Goal: Task Accomplishment & Management: Use online tool/utility

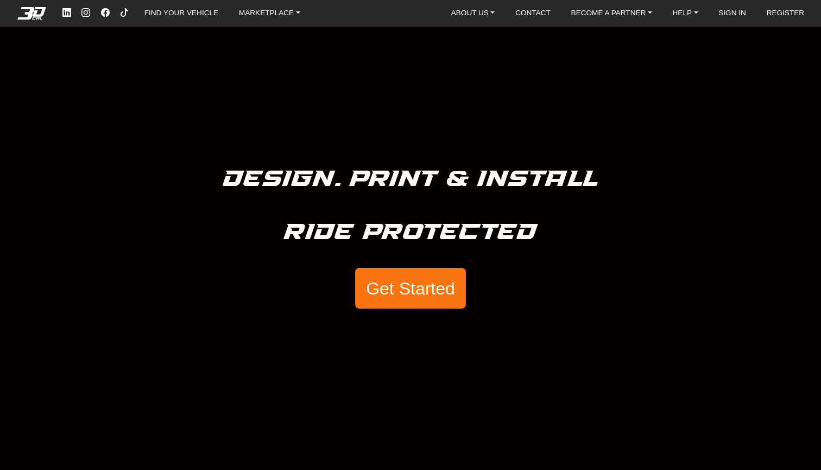
click at [410, 290] on button "Get Started" at bounding box center [410, 288] width 111 height 41
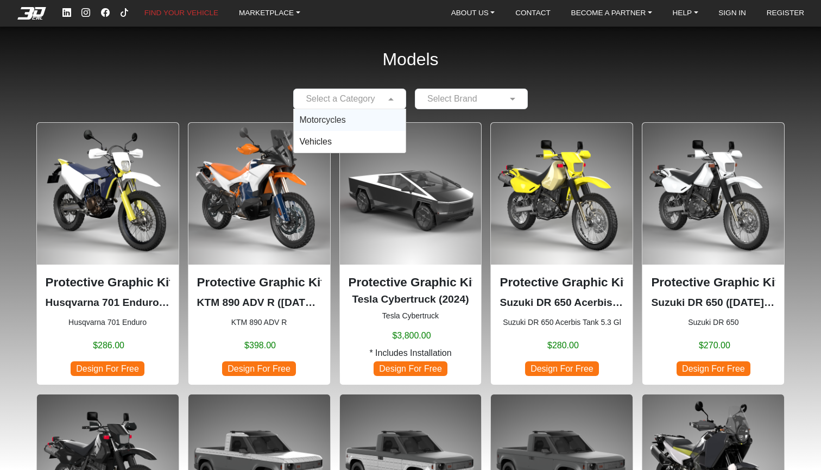
click at [386, 98] on span at bounding box center [393, 98] width 14 height 13
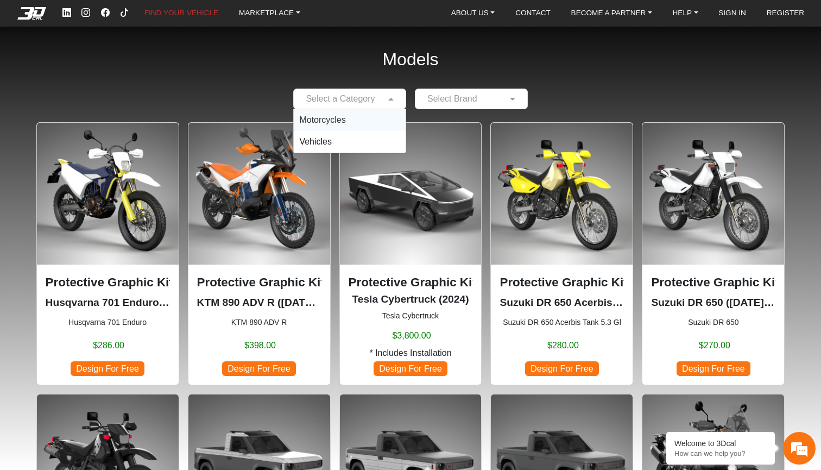
click at [361, 125] on div "Motorcycles" at bounding box center [350, 120] width 112 height 22
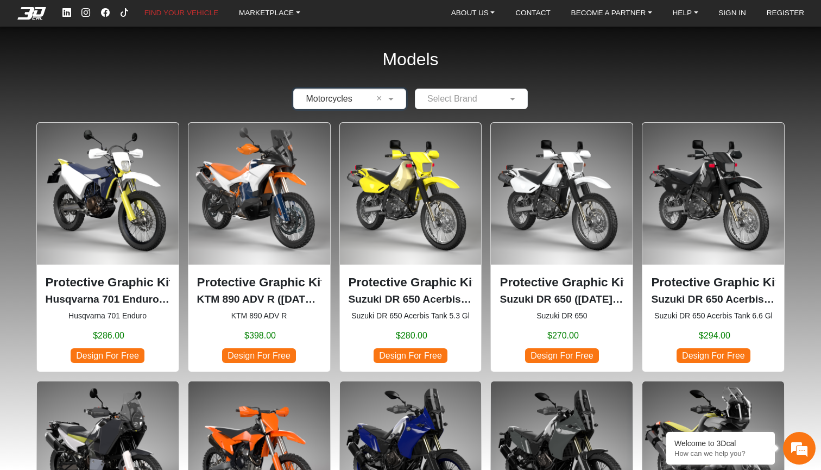
click at [476, 97] on input "text" at bounding box center [460, 98] width 79 height 13
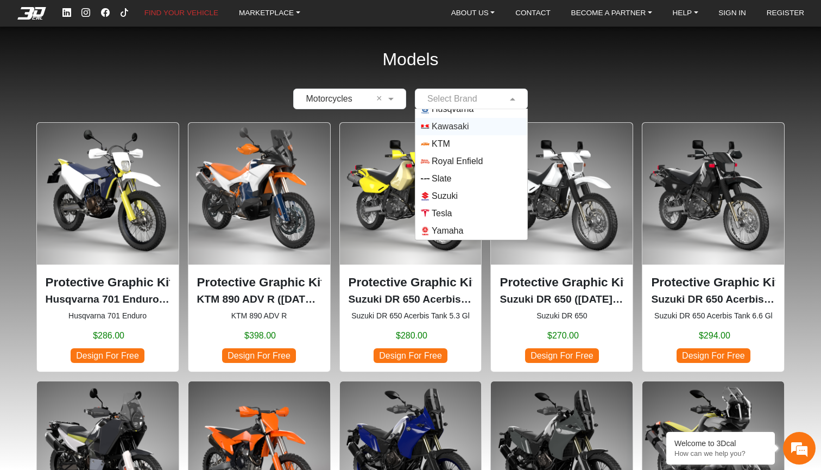
scroll to position [96, 0]
click at [463, 226] on span "Yamaha" at bounding box center [447, 230] width 31 height 13
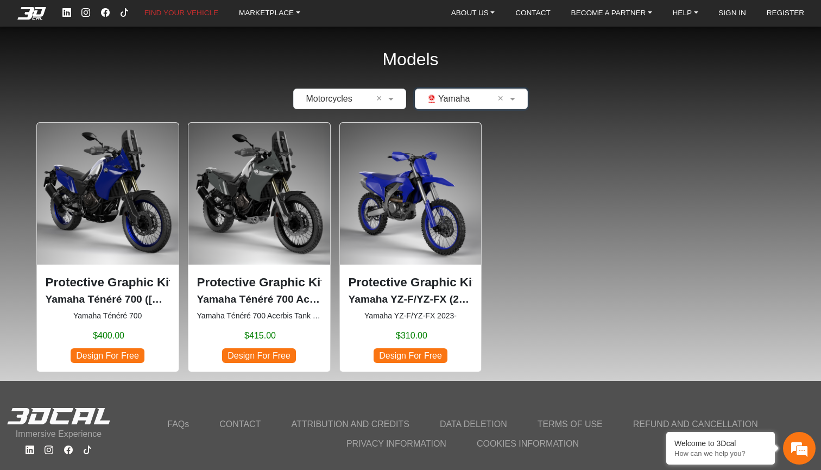
scroll to position [0, 0]
click at [101, 194] on img at bounding box center [108, 194] width 142 height 142
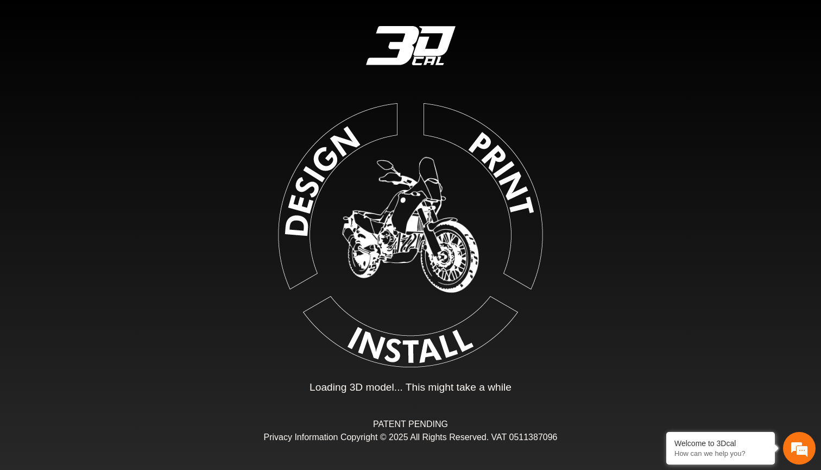
type input "*"
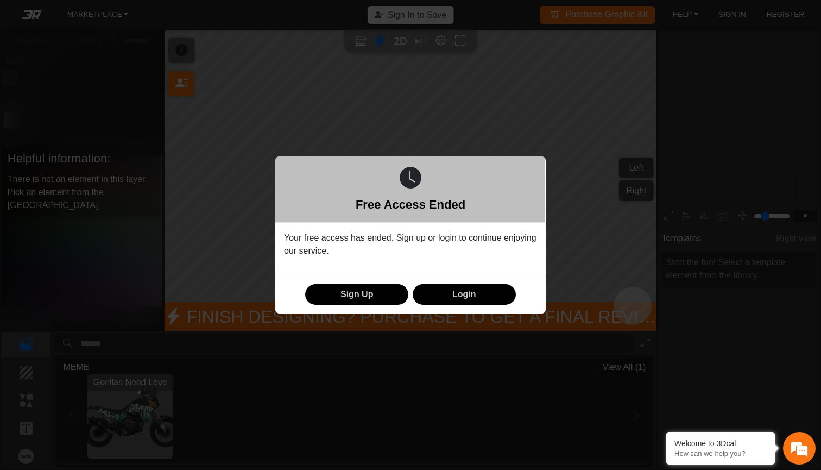
scroll to position [117, 123]
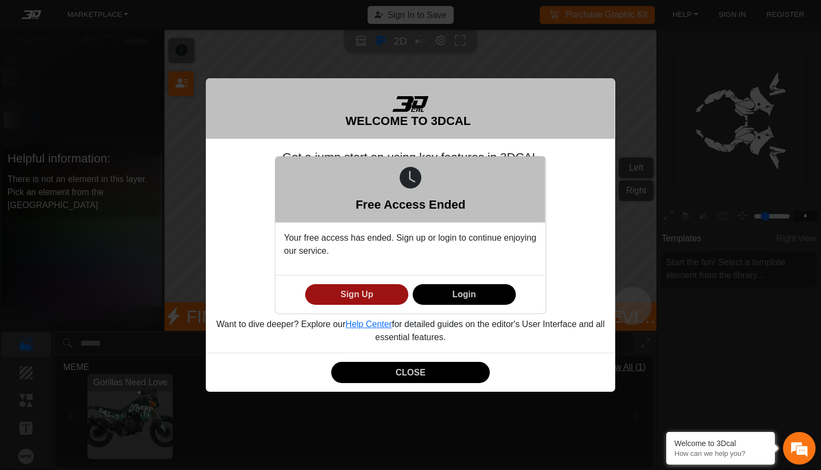
click at [360, 296] on button "Sign Up" at bounding box center [356, 294] width 103 height 21
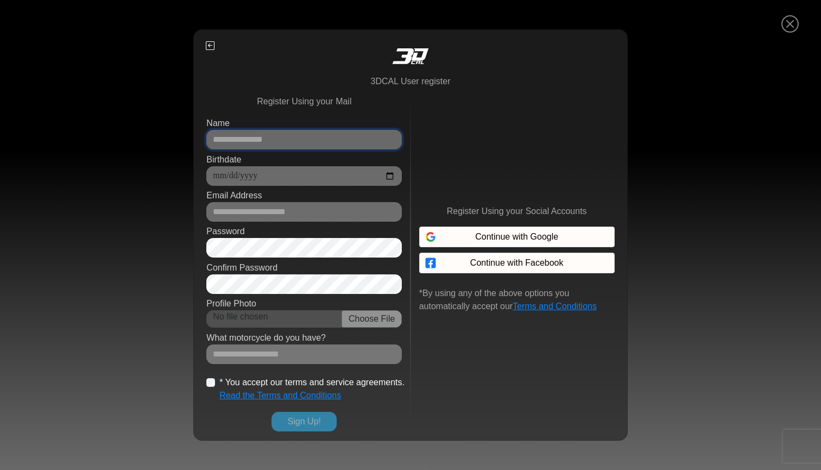
click at [384, 138] on input "Name" at bounding box center [303, 140] width 195 height 20
type input "**********"
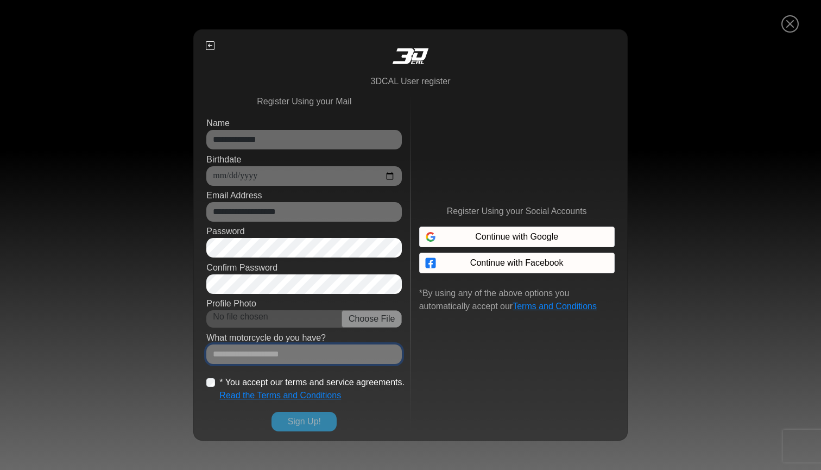
type input "**********"
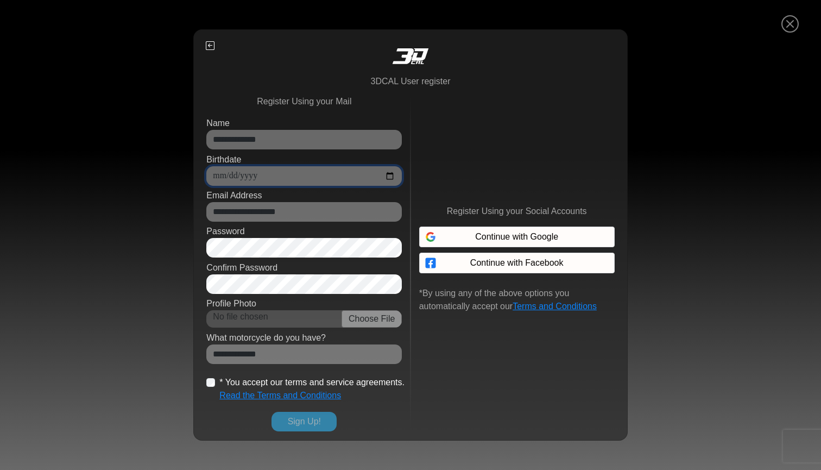
click at [225, 175] on input "Birthdate" at bounding box center [303, 176] width 195 height 20
click at [214, 176] on input "Birthdate" at bounding box center [303, 176] width 195 height 20
type input "**********"
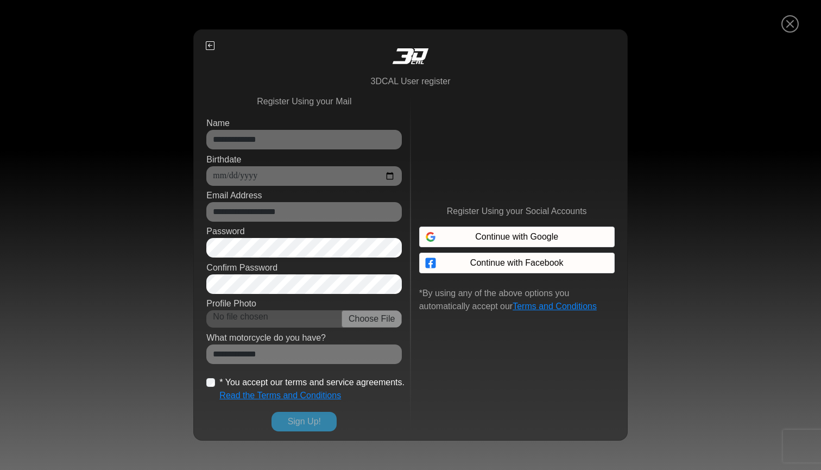
click at [155, 161] on div "**********" at bounding box center [410, 235] width 821 height 470
click at [199, 252] on td-workspace-sign-up "**********" at bounding box center [410, 253] width 429 height 355
click at [205, 379] on div "**********" at bounding box center [411, 263] width 416 height 336
click at [303, 428] on button "Sign Up!" at bounding box center [303, 422] width 65 height 20
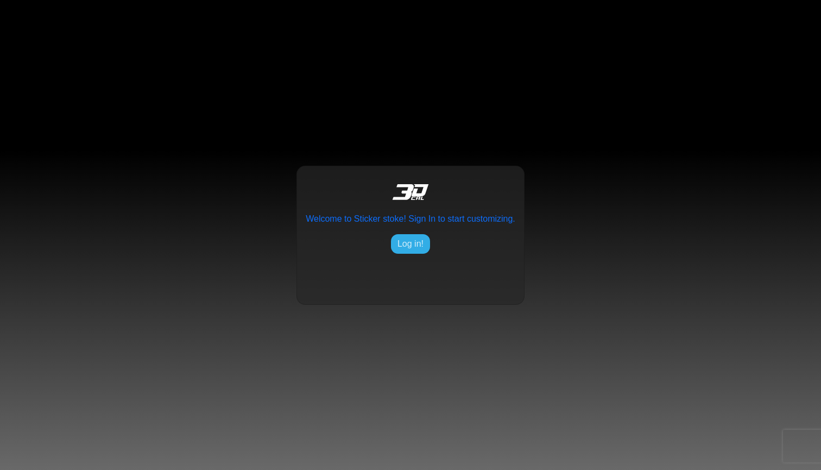
click at [418, 249] on button "Log in!" at bounding box center [410, 244] width 39 height 20
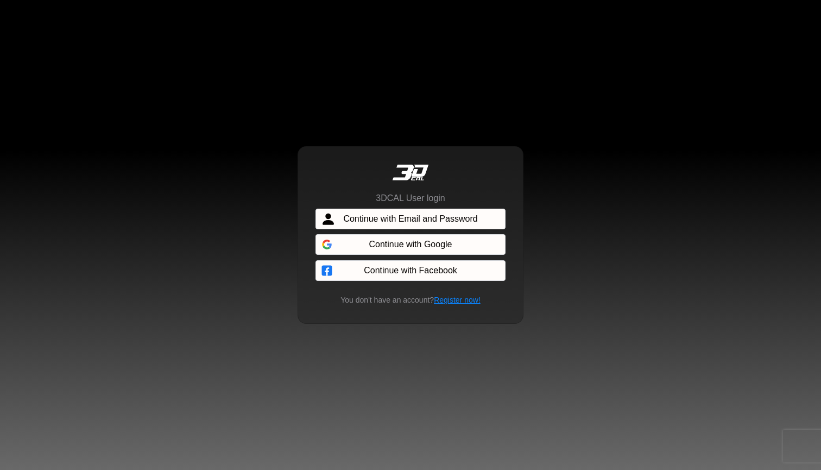
click at [402, 216] on span "Continue with Email and Password" at bounding box center [410, 218] width 134 height 13
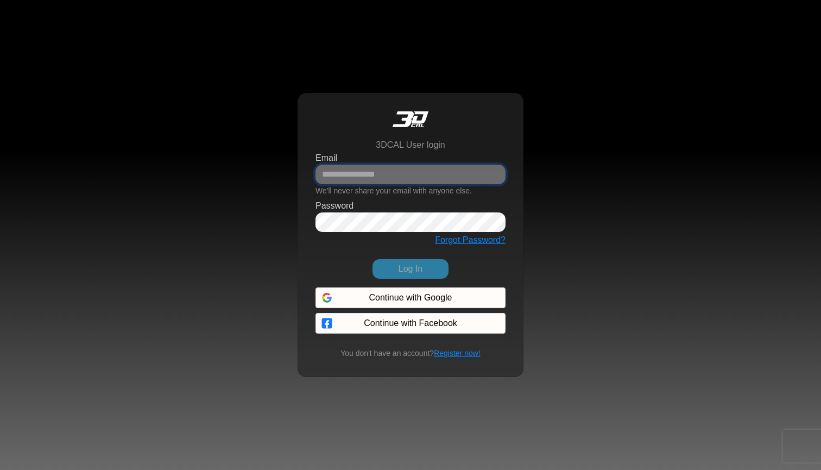
type input "**********"
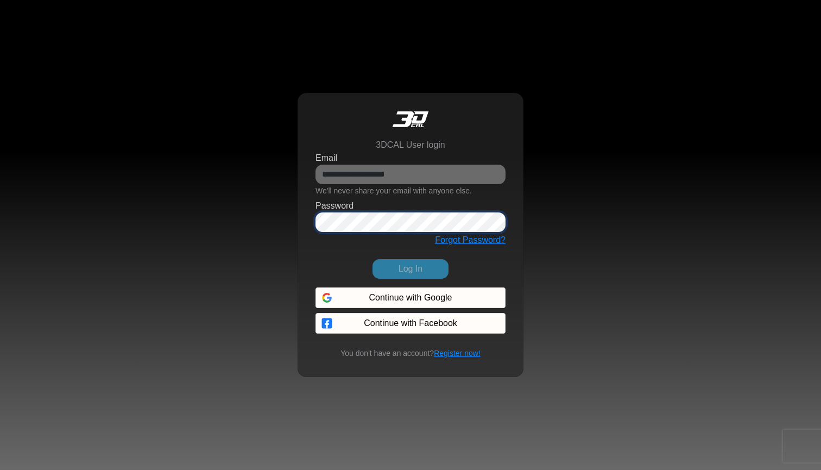
click at [410, 268] on button "Log In" at bounding box center [410, 269] width 76 height 20
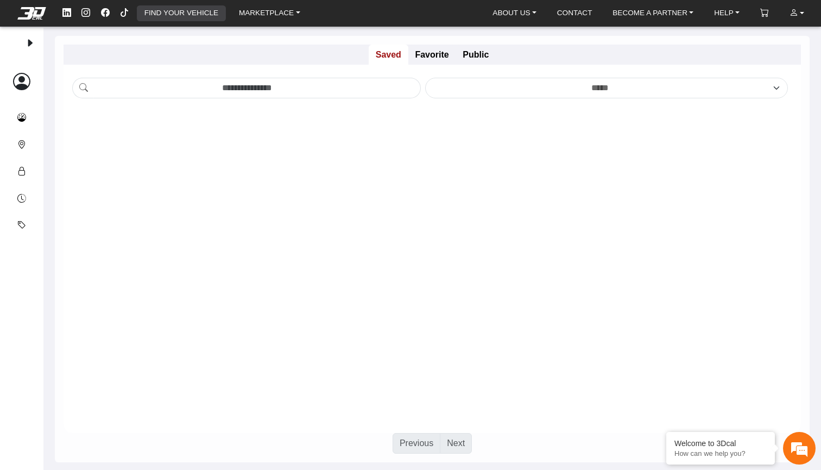
click at [172, 8] on link "FIND YOUR VEHICLE" at bounding box center [181, 13] width 83 height 16
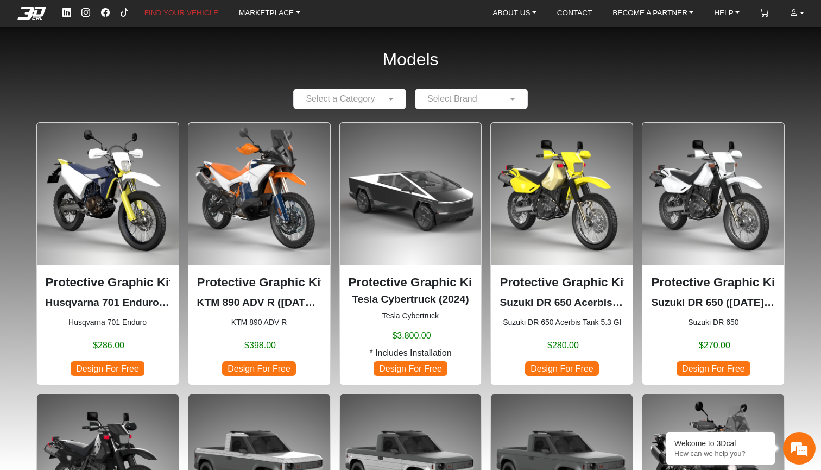
click at [374, 98] on input "text" at bounding box center [338, 98] width 79 height 13
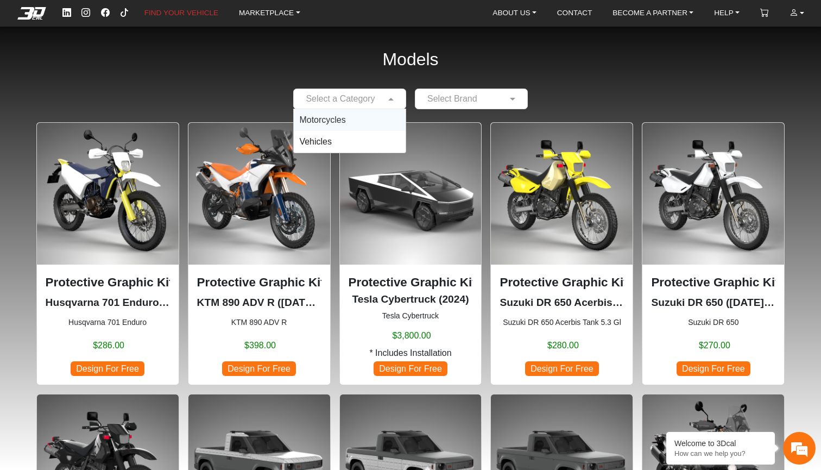
click at [370, 119] on div "Motorcycles" at bounding box center [350, 120] width 112 height 22
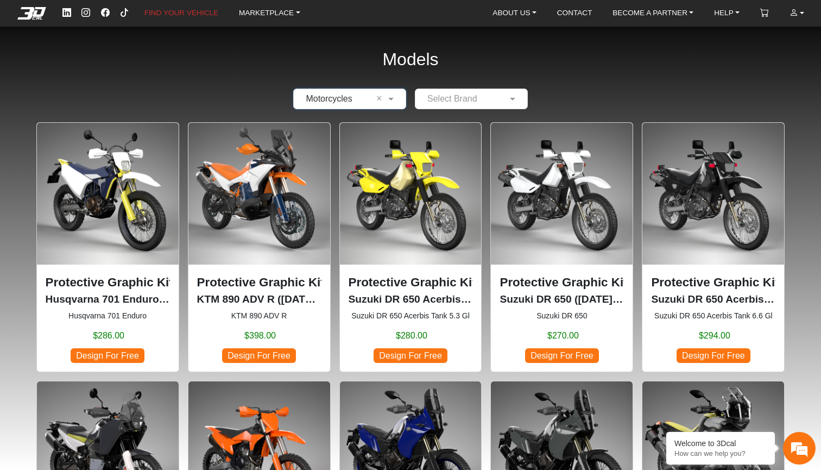
click at [463, 93] on input "text" at bounding box center [460, 98] width 79 height 13
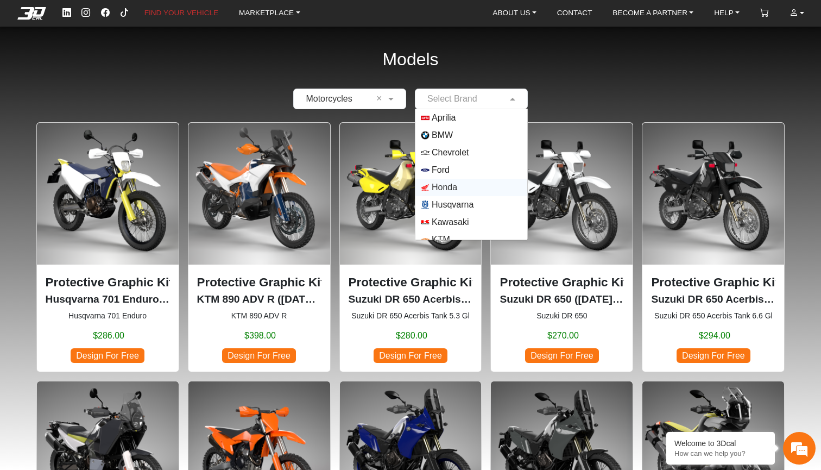
scroll to position [157, 0]
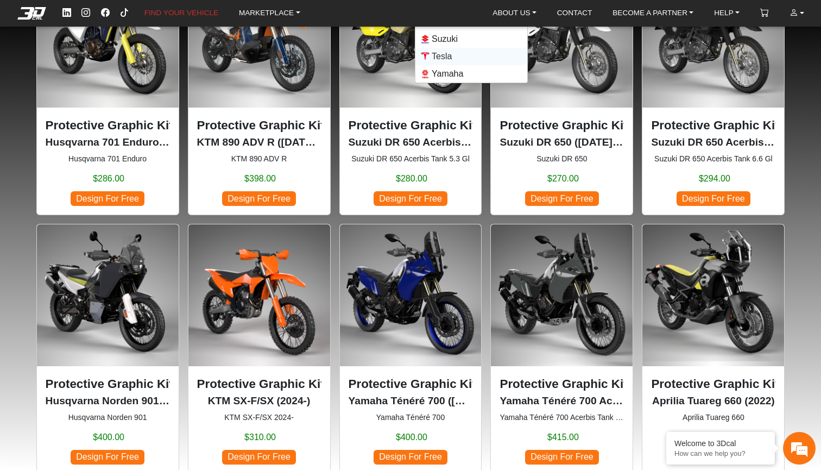
click at [452, 61] on span "Tesla" at bounding box center [442, 56] width 20 height 13
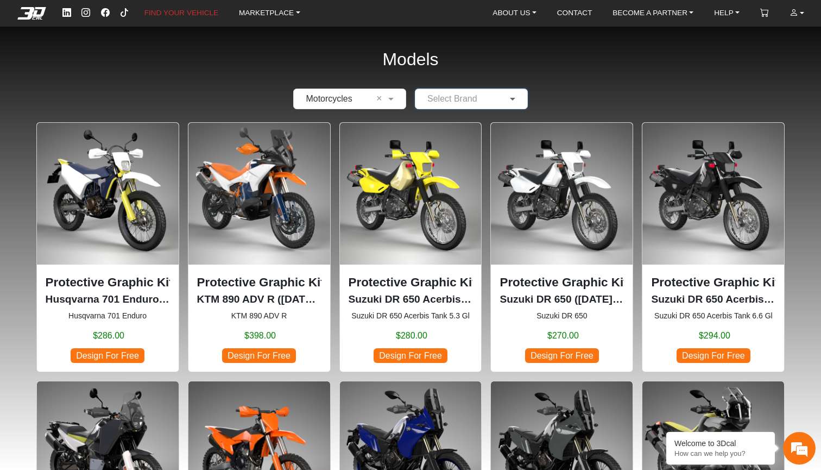
click at [516, 98] on span at bounding box center [514, 98] width 14 height 13
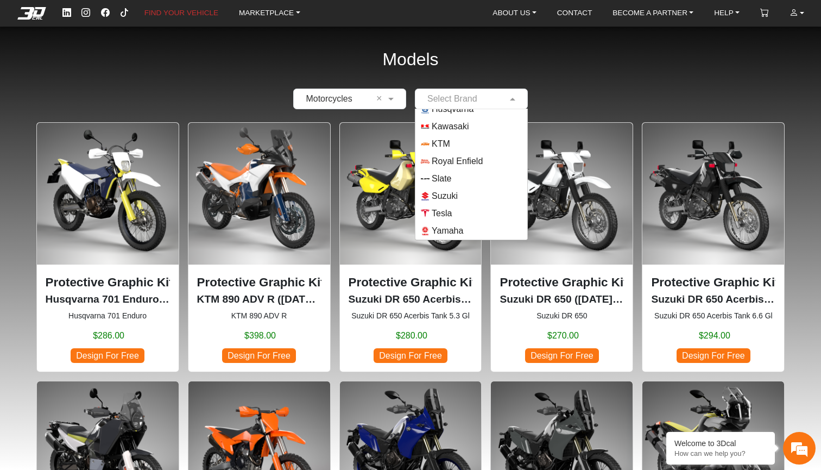
scroll to position [138, 0]
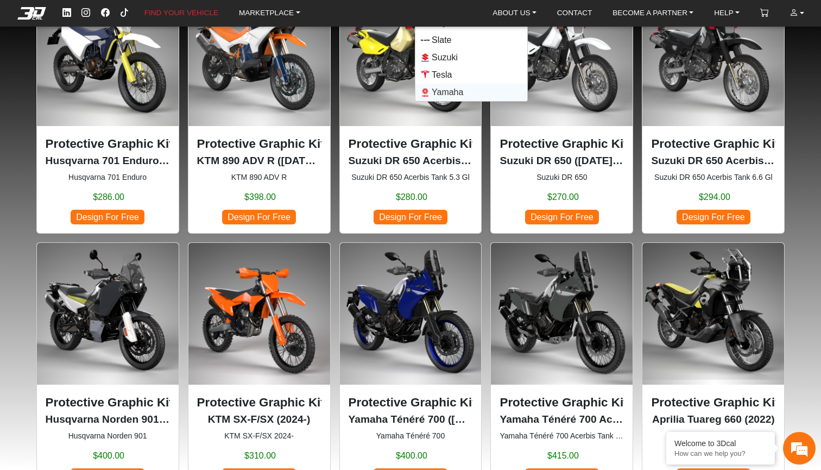
click at [463, 90] on span "Yamaha" at bounding box center [447, 92] width 31 height 13
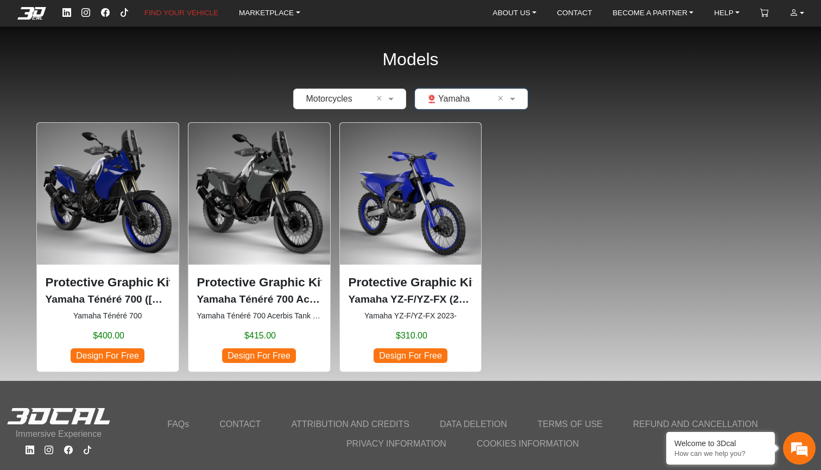
click at [116, 190] on img at bounding box center [108, 194] width 142 height 142
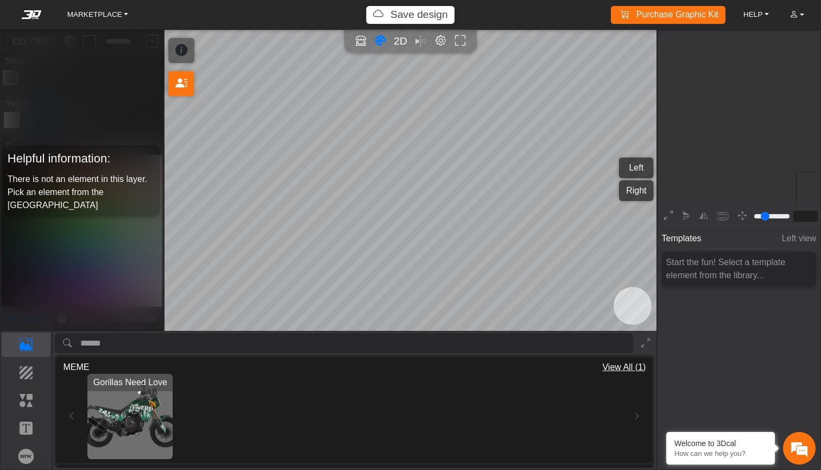
type input "*"
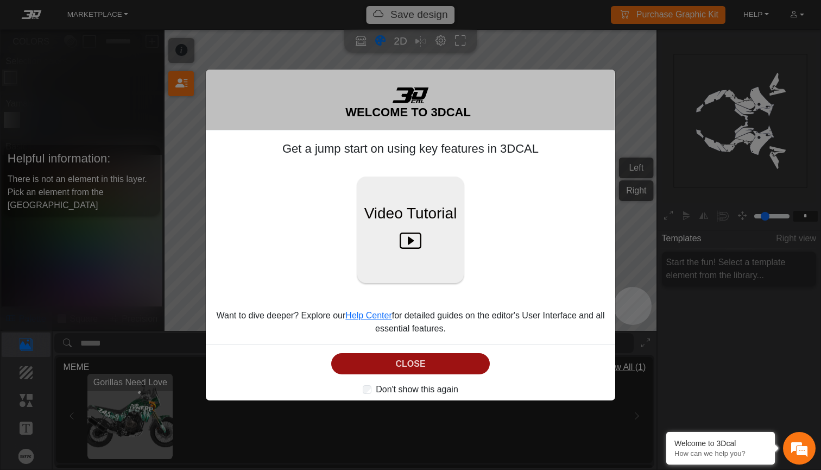
click at [410, 367] on button "CLOSE" at bounding box center [410, 363] width 159 height 21
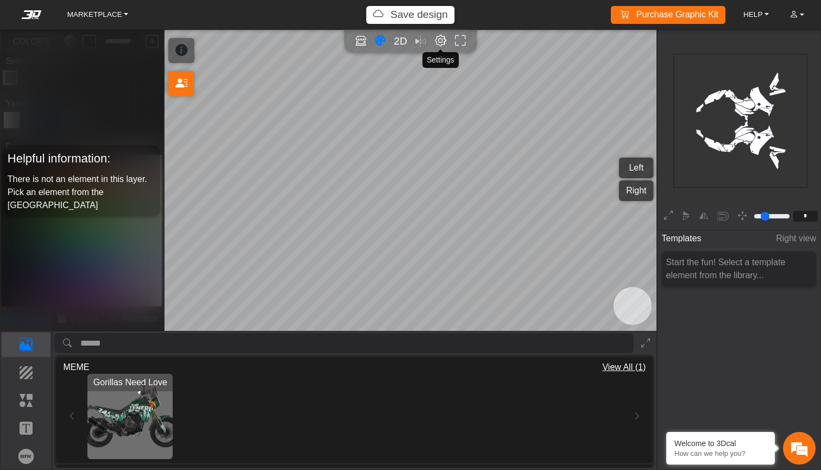
click at [439, 42] on em "Editor settings" at bounding box center [440, 41] width 11 height 12
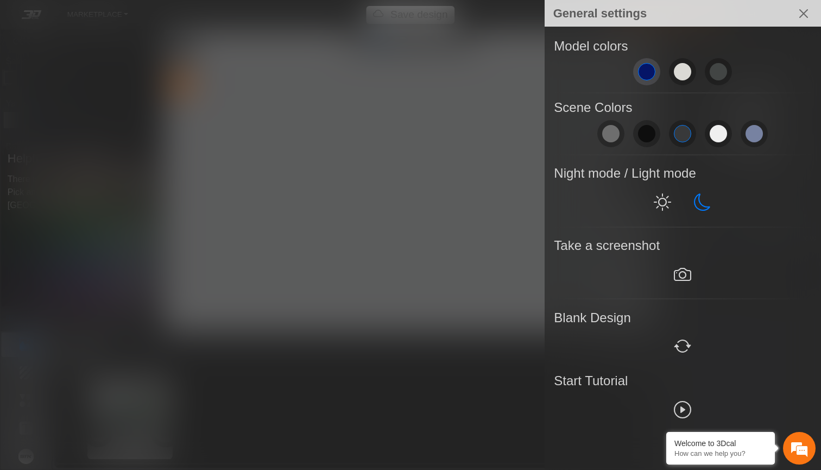
click at [647, 69] on span at bounding box center [646, 71] width 17 height 17
click at [720, 136] on span at bounding box center [718, 133] width 17 height 17
click at [750, 131] on span at bounding box center [754, 133] width 17 height 17
click at [668, 207] on em at bounding box center [662, 203] width 17 height 20
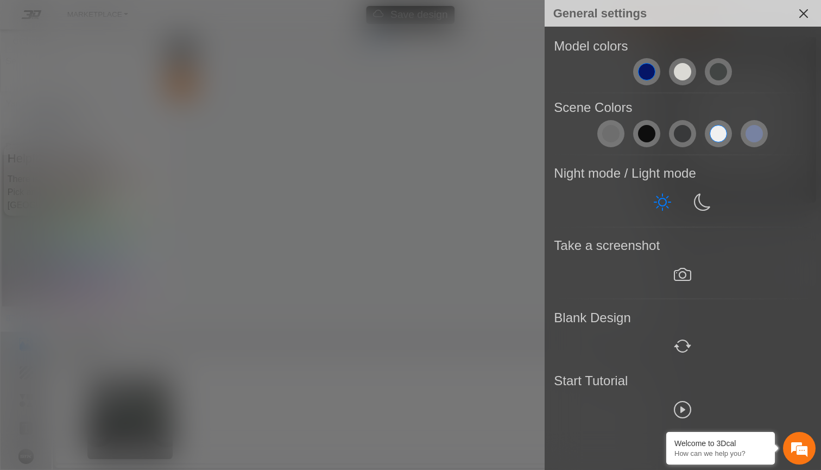
click at [805, 21] on button "Close" at bounding box center [804, 14] width 26 height 26
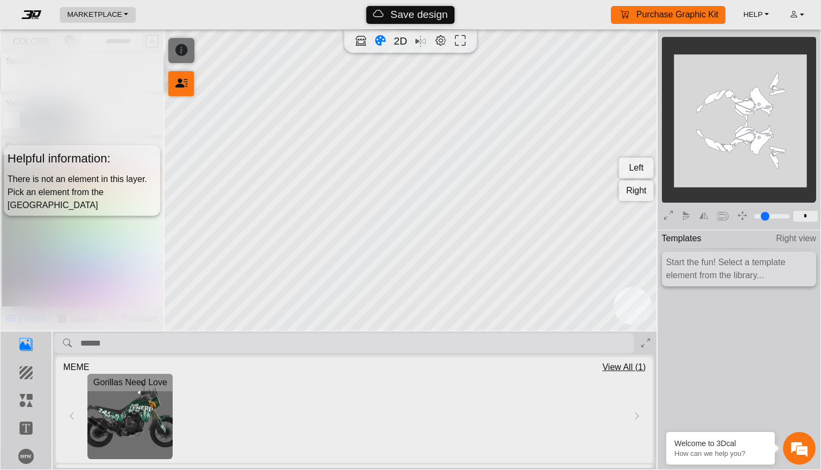
click at [89, 12] on link "MARKETPLACE" at bounding box center [98, 15] width 70 height 16
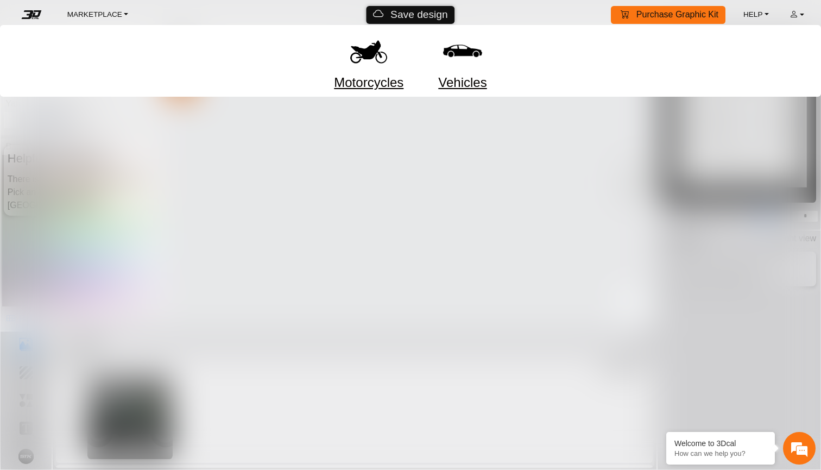
click at [184, 20] on div "MARKETPLACE Motorcycles Vehicles Save design Purchase Graphic Kit Purchase! HEL…" at bounding box center [435, 15] width 757 height 18
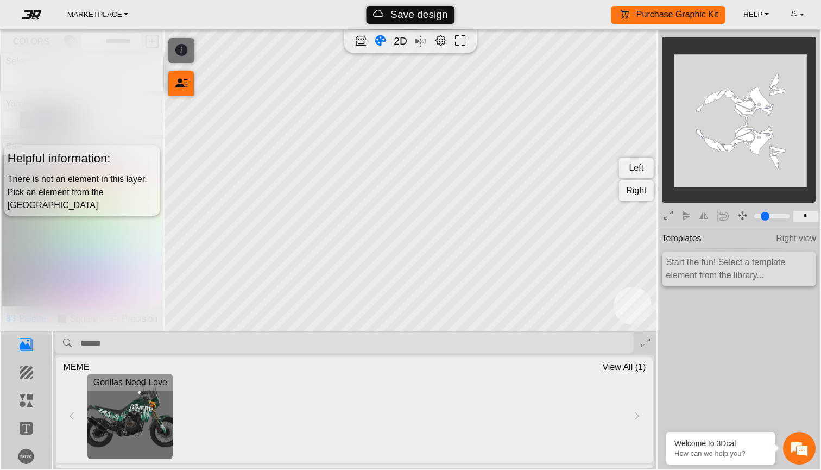
click at [420, 37] on div "2D" at bounding box center [410, 42] width 123 height 16
click at [28, 404] on p "Elements" at bounding box center [26, 400] width 48 height 13
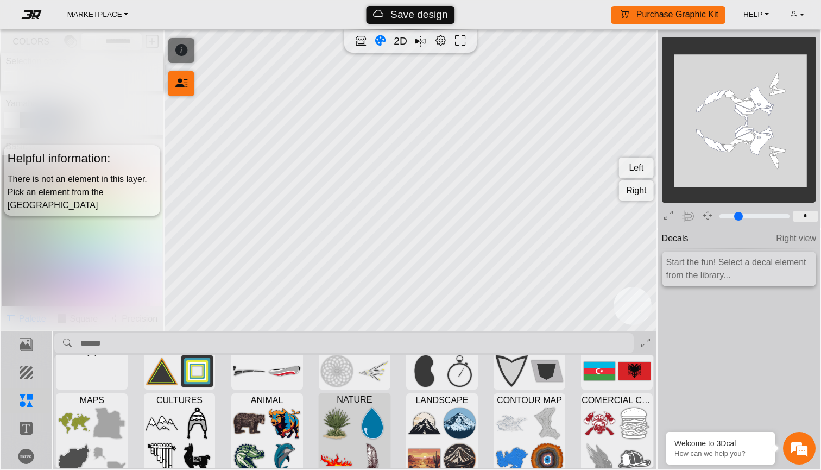
scroll to position [65, 0]
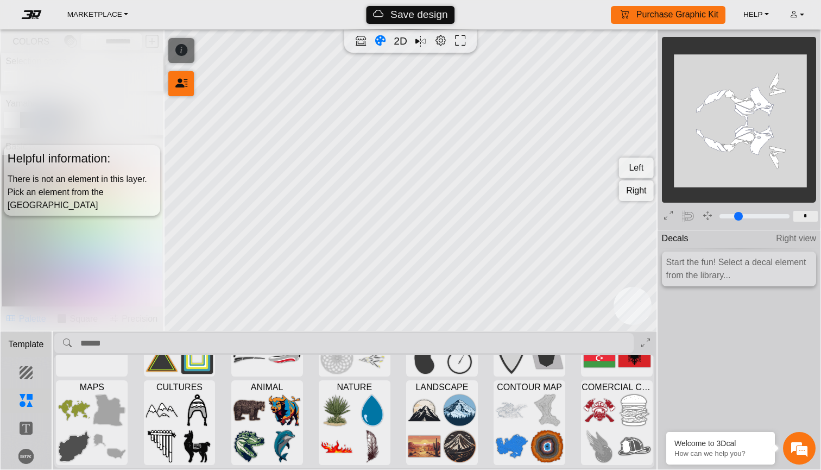
click at [23, 344] on p "Template" at bounding box center [26, 344] width 48 height 13
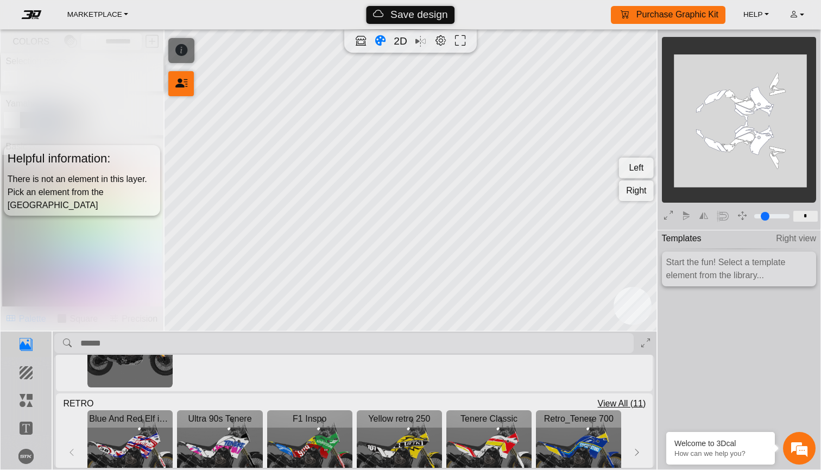
scroll to position [196, 0]
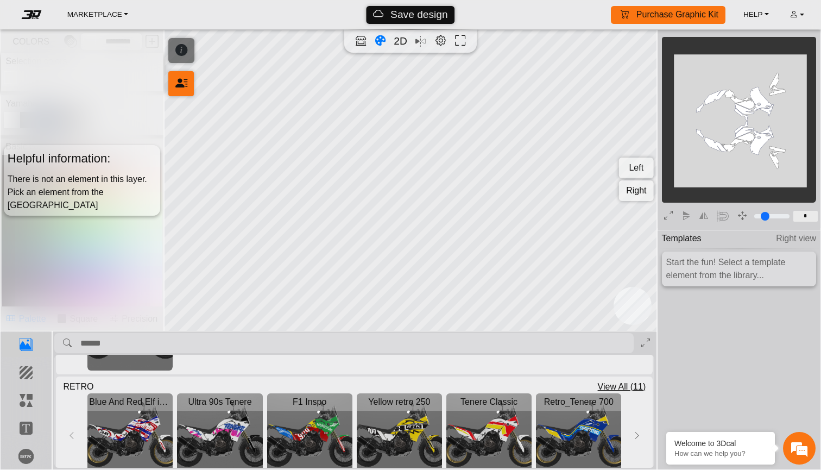
click at [743, 238] on div "Templates Right view" at bounding box center [739, 239] width 154 height 20
click at [799, 12] on link "ACCOUNT" at bounding box center [796, 15] width 23 height 18
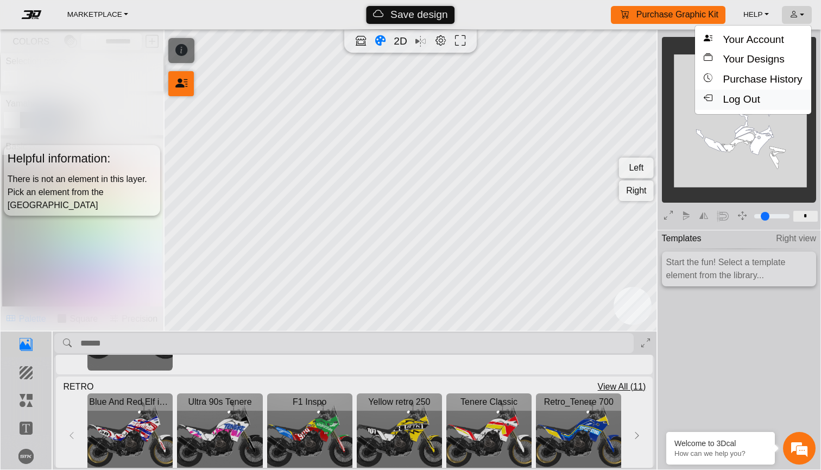
click at [745, 101] on button "Log Out" at bounding box center [753, 100] width 116 height 20
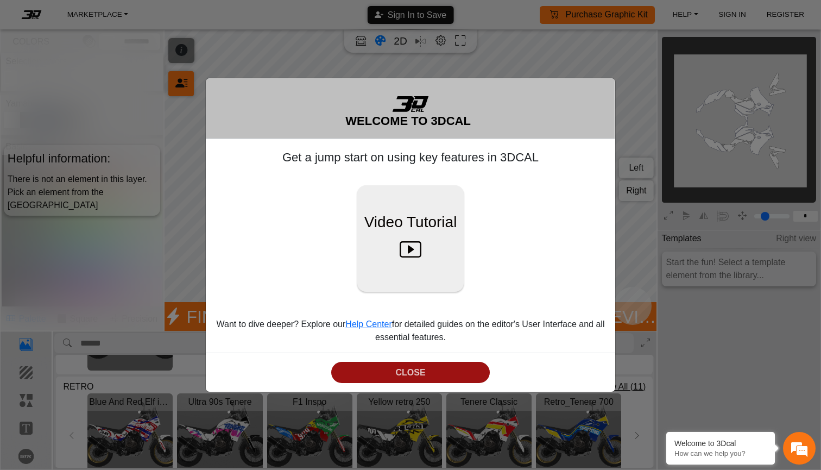
click at [398, 380] on button "CLOSE" at bounding box center [410, 372] width 159 height 21
